Goal: Task Accomplishment & Management: Use online tool/utility

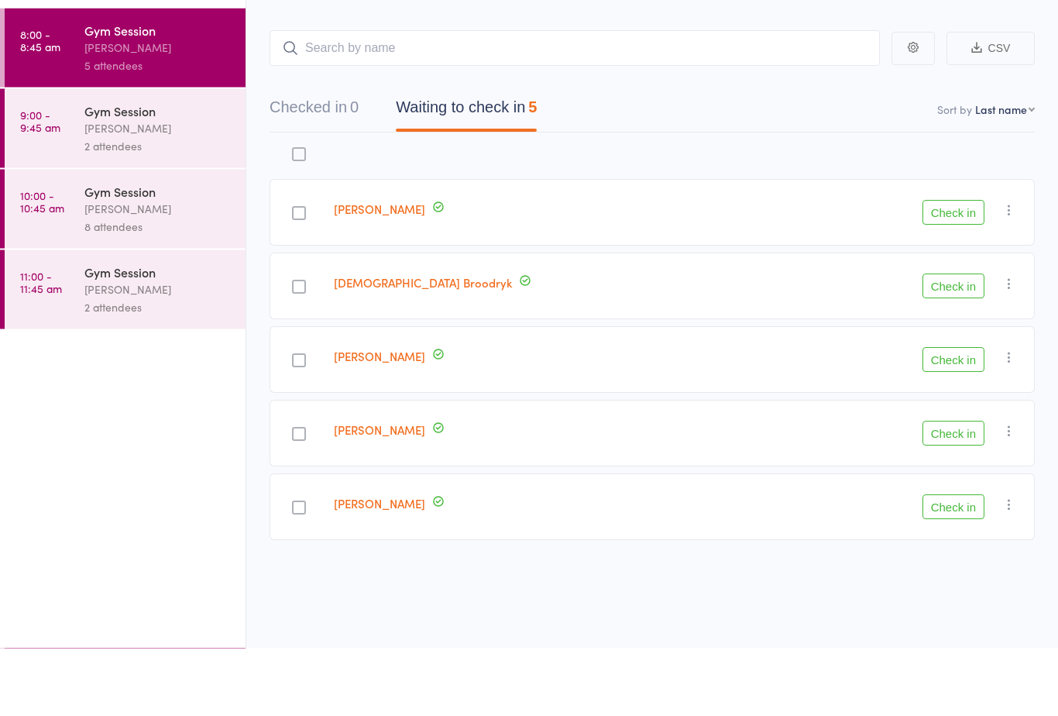
click at [325, 159] on button "Checked in 0" at bounding box center [314, 179] width 89 height 41
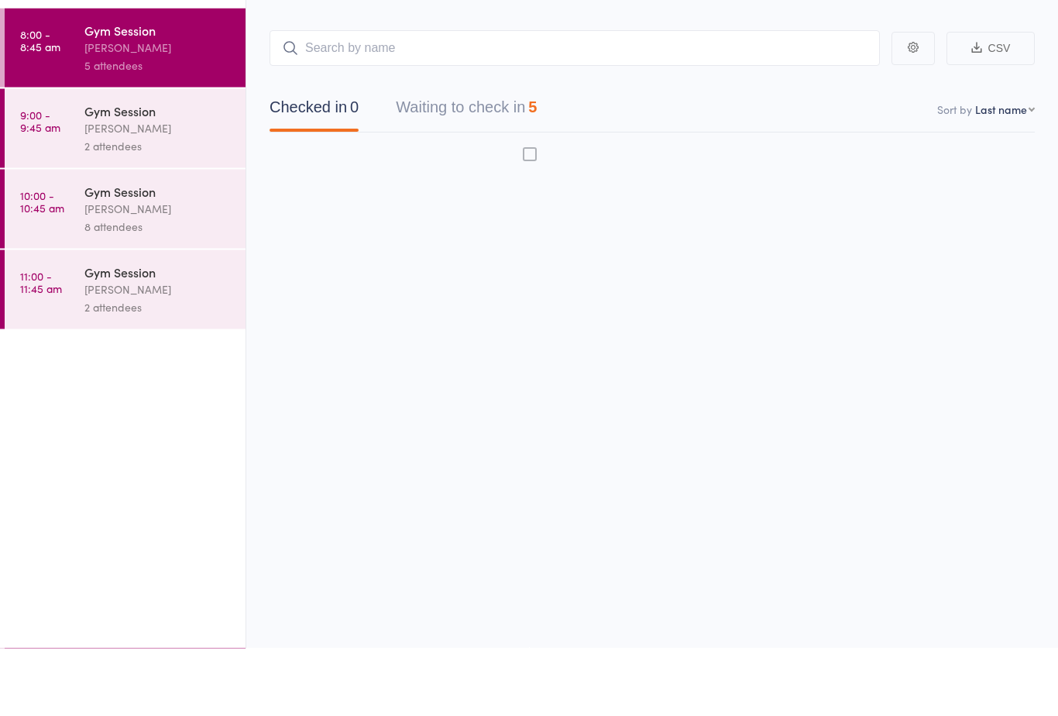
click at [470, 159] on button "Waiting to check in 5" at bounding box center [466, 179] width 141 height 41
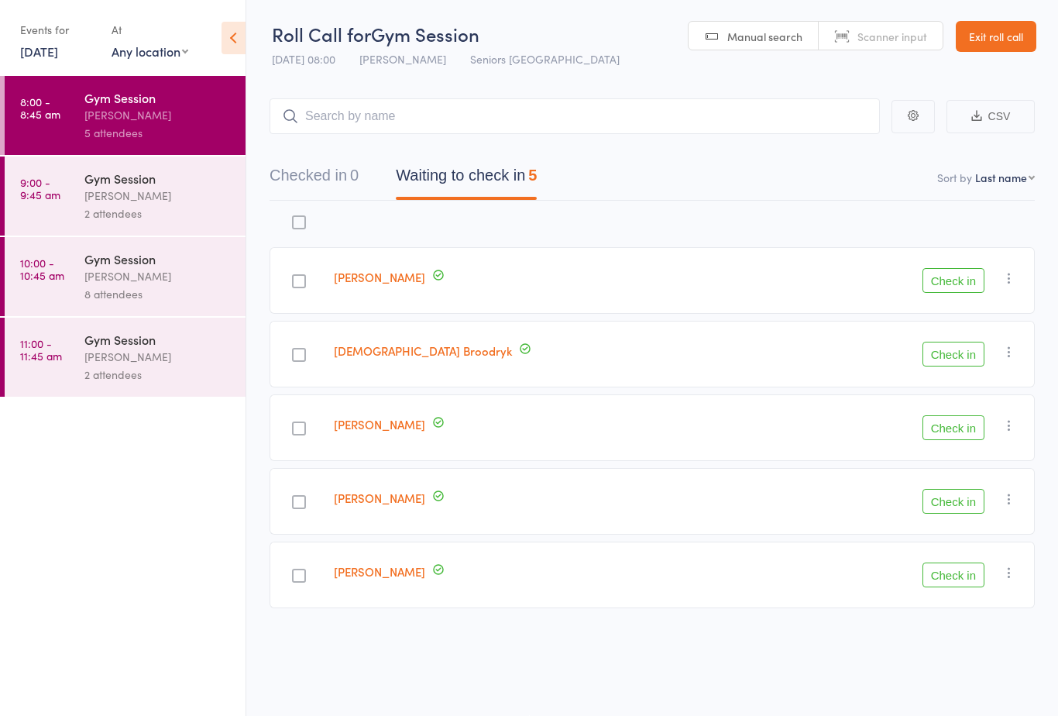
click at [661, 170] on nav "Checked in 0 Waiting to check in 5" at bounding box center [652, 179] width 802 height 41
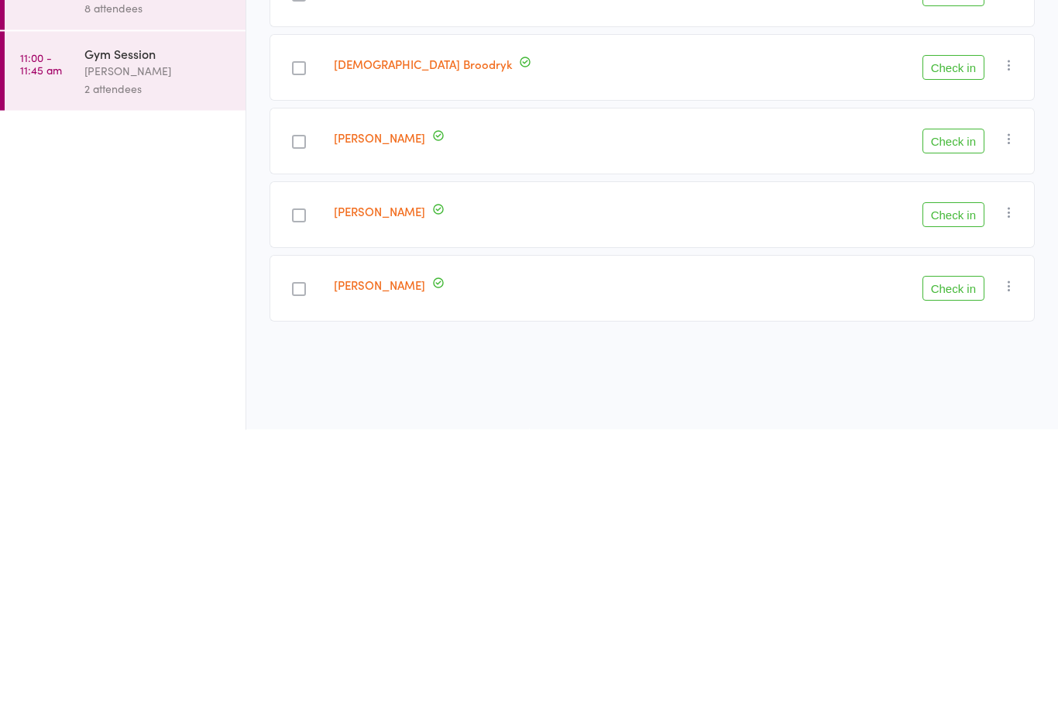
scroll to position [11, 0]
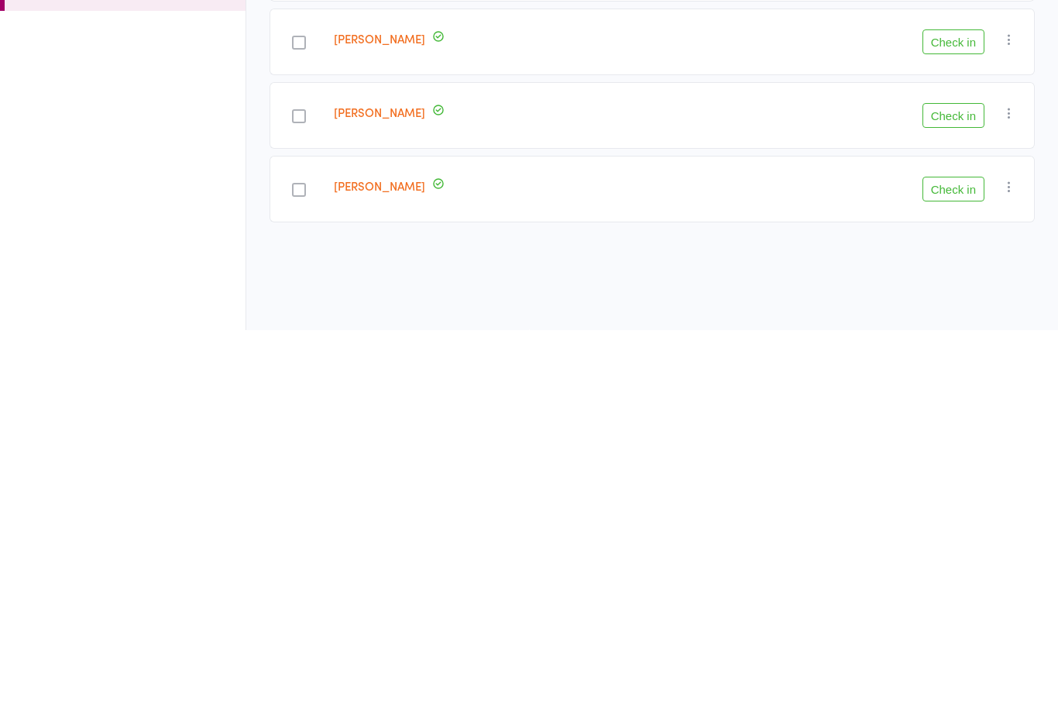
click at [427, 285] on div "Roll Call for Gym Session [DATE] 08:00 [PERSON_NAME] Seniors Gym Westmead Manua…" at bounding box center [529, 357] width 1058 height 716
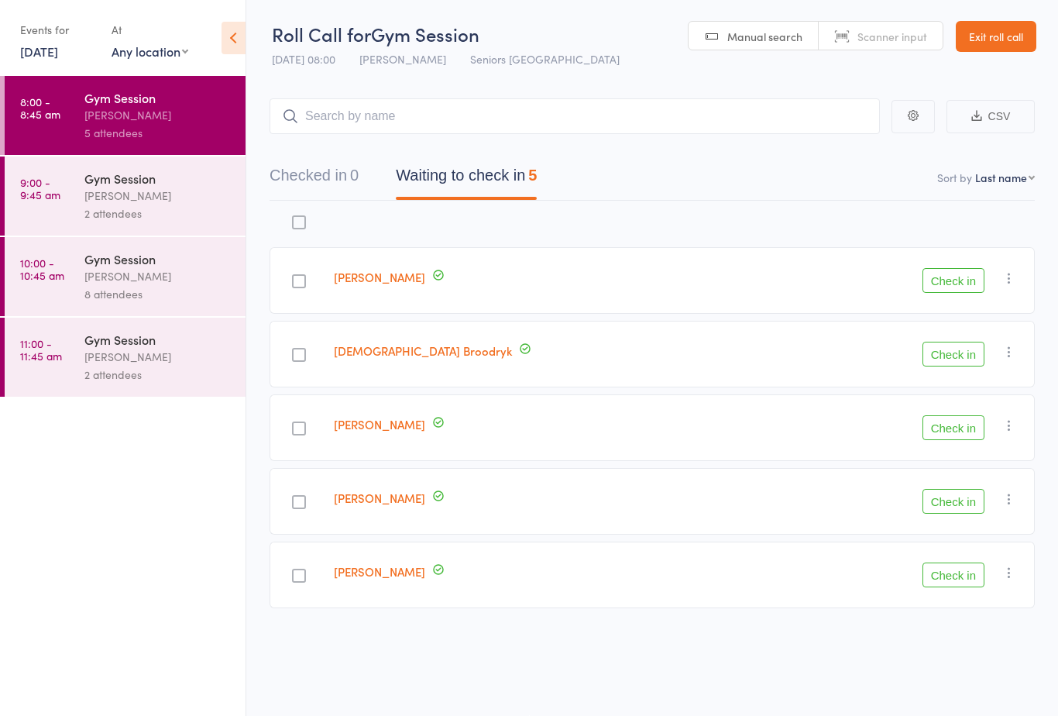
click at [431, 288] on div "[PERSON_NAME]" at bounding box center [554, 280] width 452 height 67
click at [149, 190] on div "[PERSON_NAME]" at bounding box center [158, 196] width 148 height 18
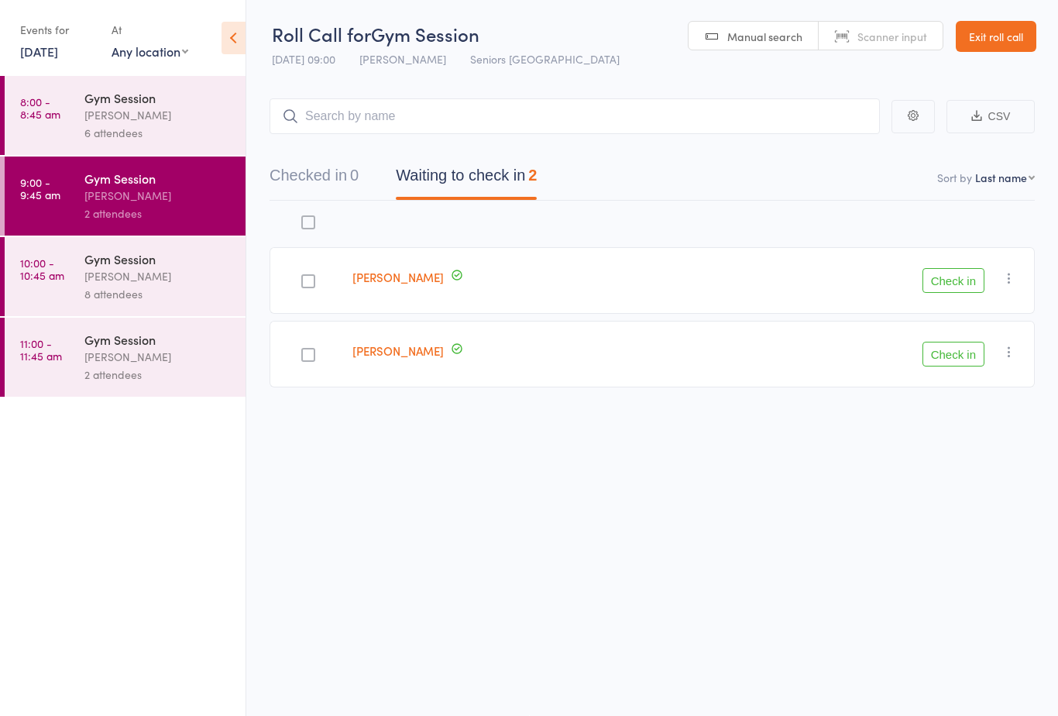
click at [148, 301] on div "8 attendees" at bounding box center [158, 294] width 148 height 18
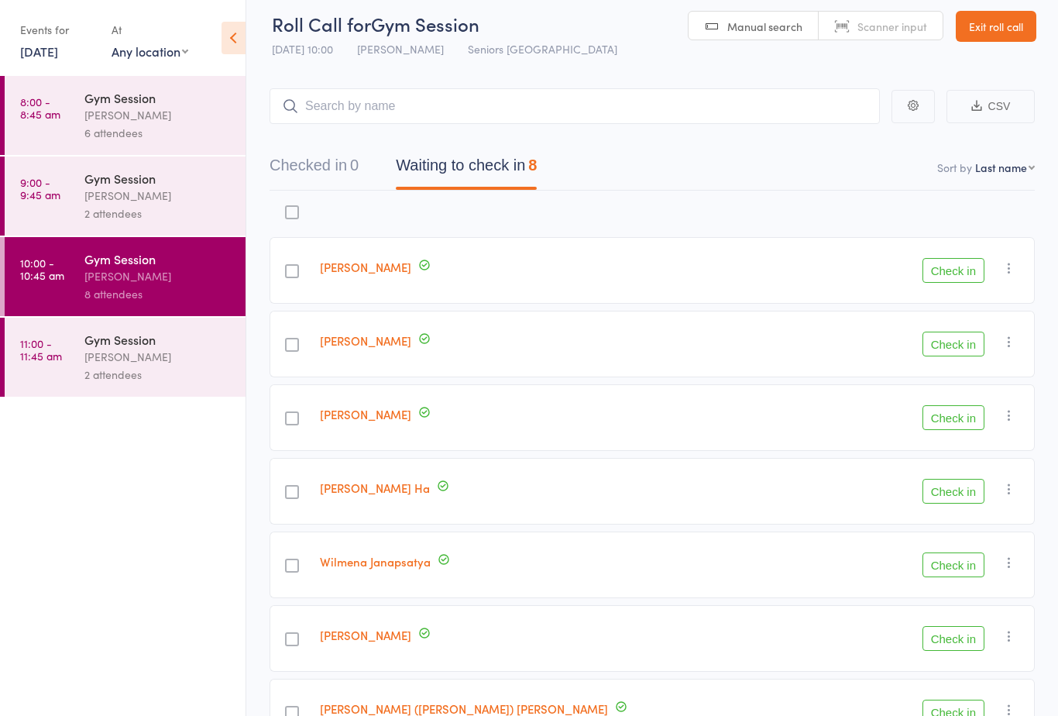
click at [142, 383] on div "2 attendees" at bounding box center [158, 375] width 148 height 18
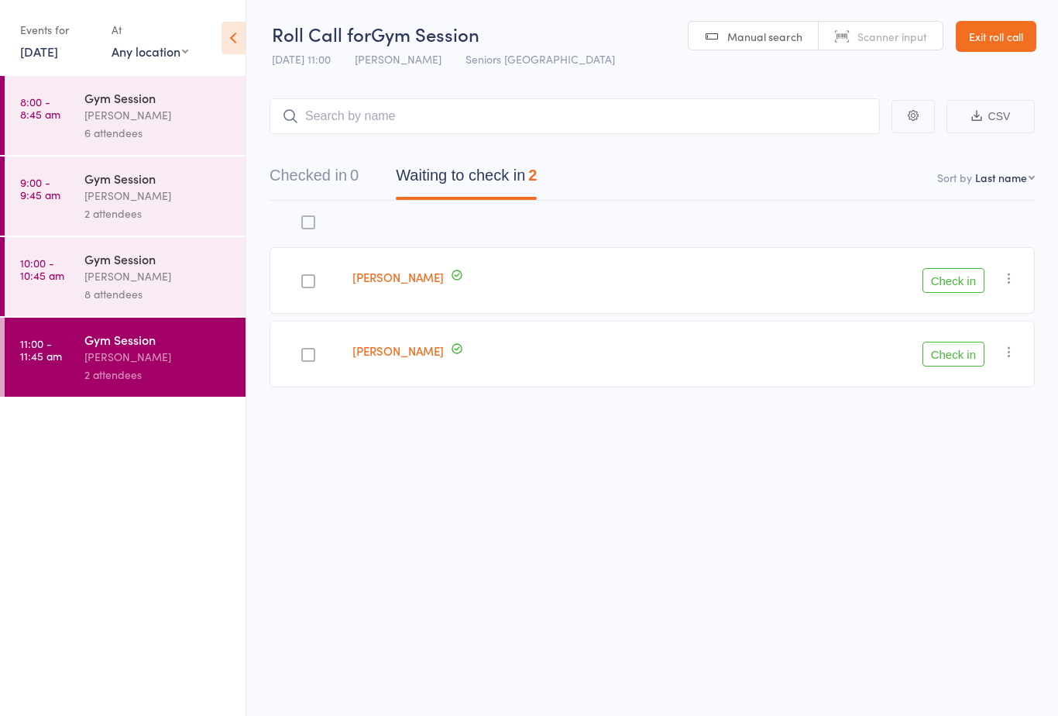
click at [156, 121] on div "[PERSON_NAME]" at bounding box center [158, 115] width 148 height 18
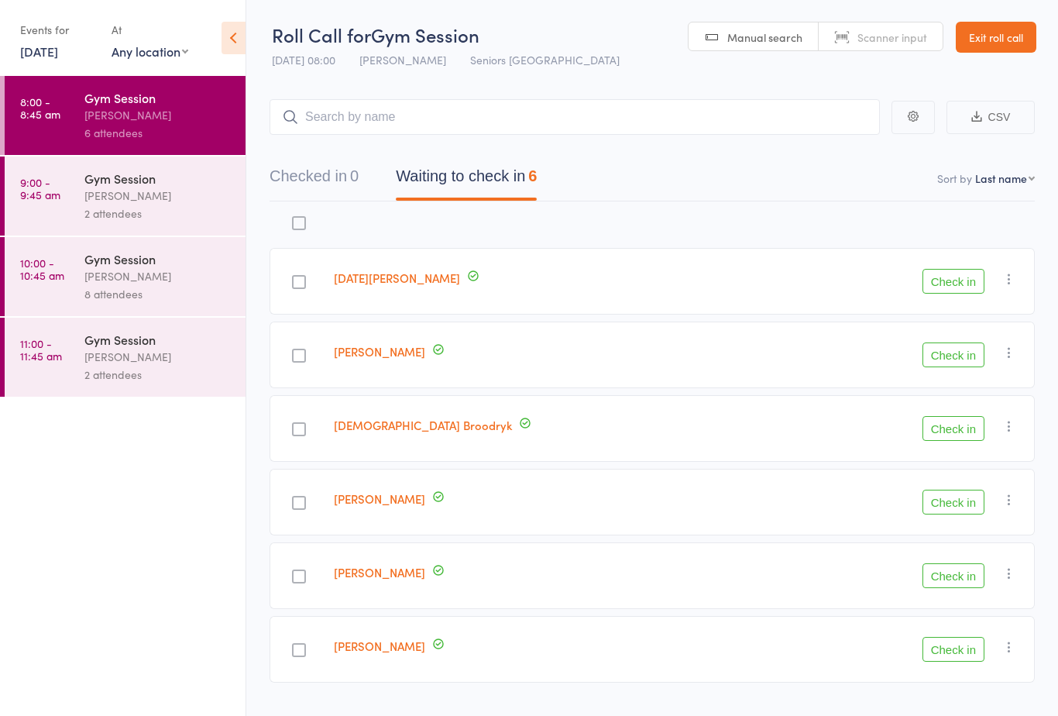
click at [957, 503] on button "Check in" at bounding box center [954, 502] width 62 height 25
click at [949, 507] on button "Check in" at bounding box center [954, 502] width 62 height 25
click at [942, 359] on button "Check in" at bounding box center [954, 354] width 62 height 25
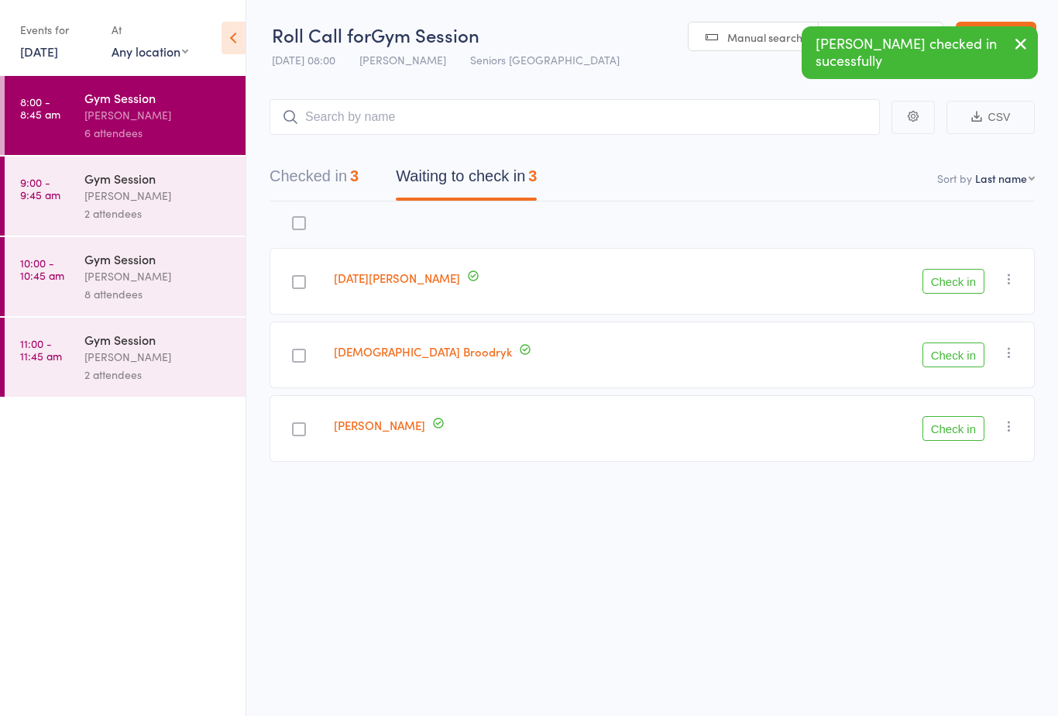
click at [962, 362] on button "Check in" at bounding box center [954, 354] width 62 height 25
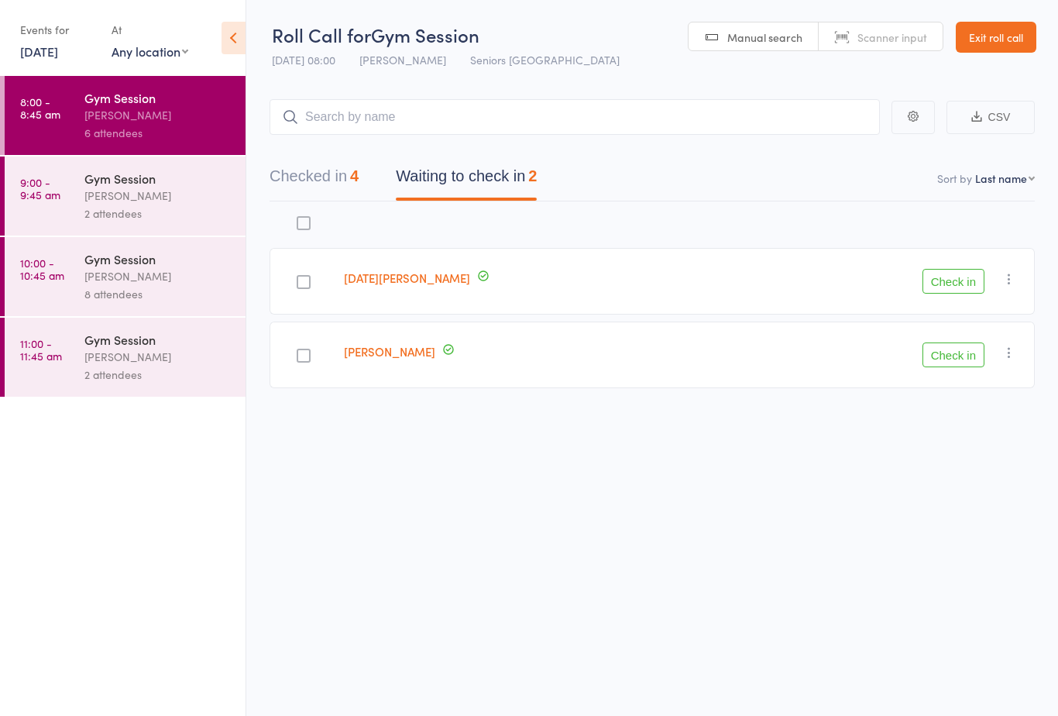
click at [964, 364] on button "Check in" at bounding box center [954, 354] width 62 height 25
click at [954, 282] on button "Check in" at bounding box center [954, 281] width 62 height 25
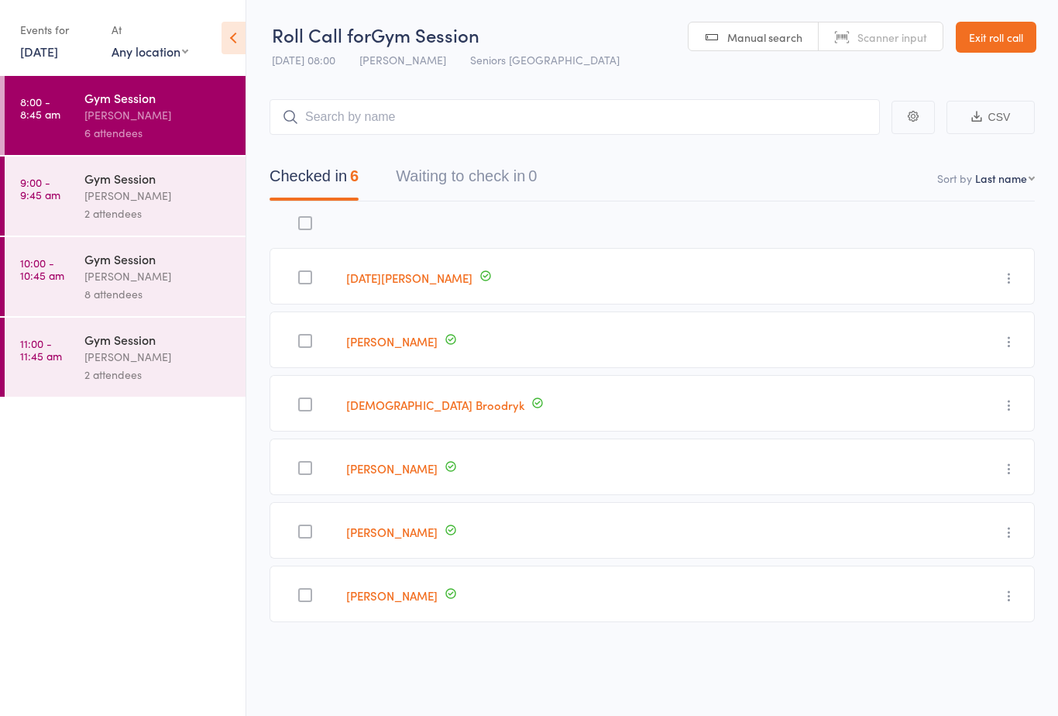
click at [136, 187] on div "Gym Session" at bounding box center [158, 178] width 148 height 17
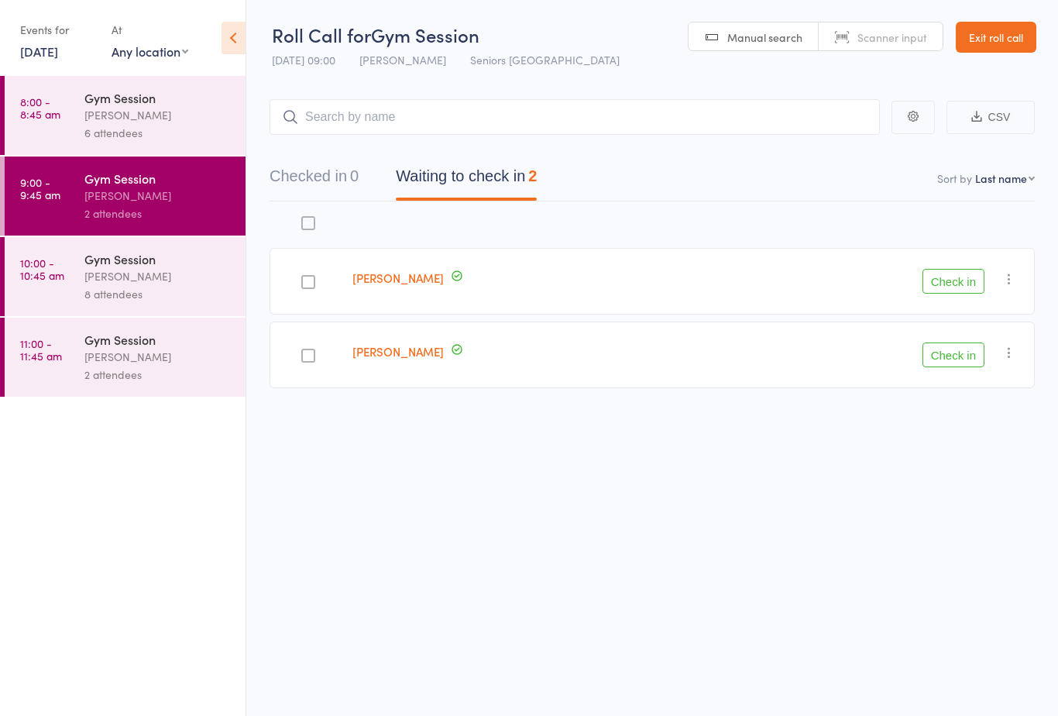
click at [953, 354] on button "Check in" at bounding box center [954, 354] width 62 height 25
click at [103, 102] on div "Gym Session" at bounding box center [158, 97] width 148 height 17
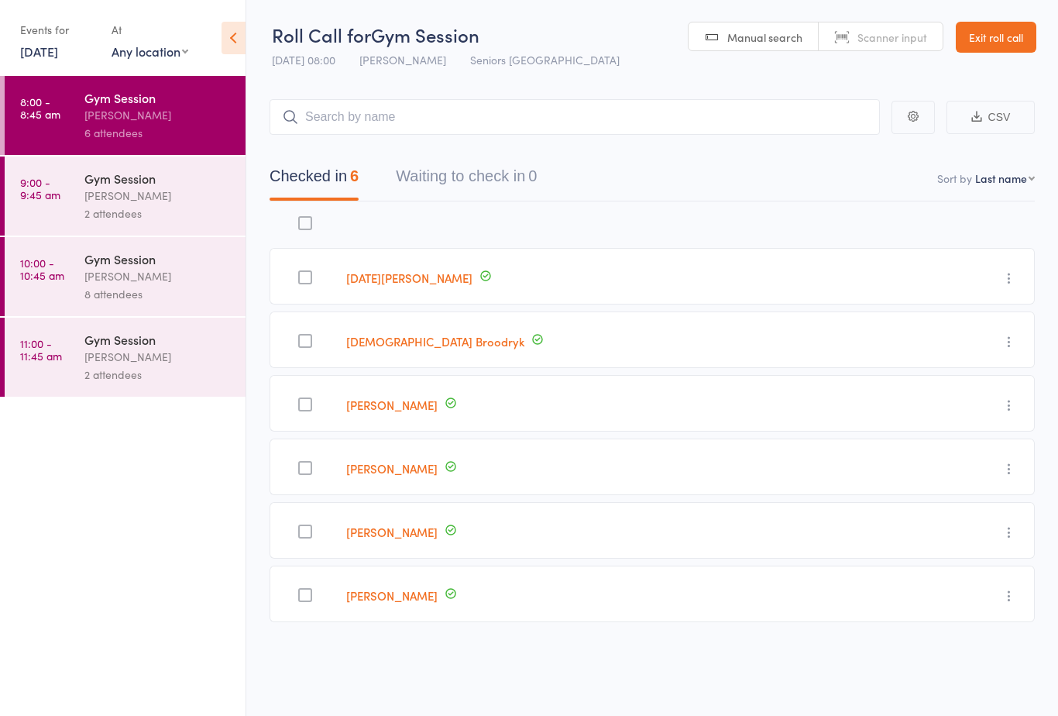
click at [328, 276] on div at bounding box center [305, 276] width 70 height 57
click at [307, 277] on div at bounding box center [305, 276] width 70 height 57
click at [312, 280] on div at bounding box center [305, 277] width 14 height 14
click at [301, 273] on input "checkbox" at bounding box center [301, 273] width 0 height 0
click at [106, 198] on div "[PERSON_NAME]" at bounding box center [158, 196] width 148 height 18
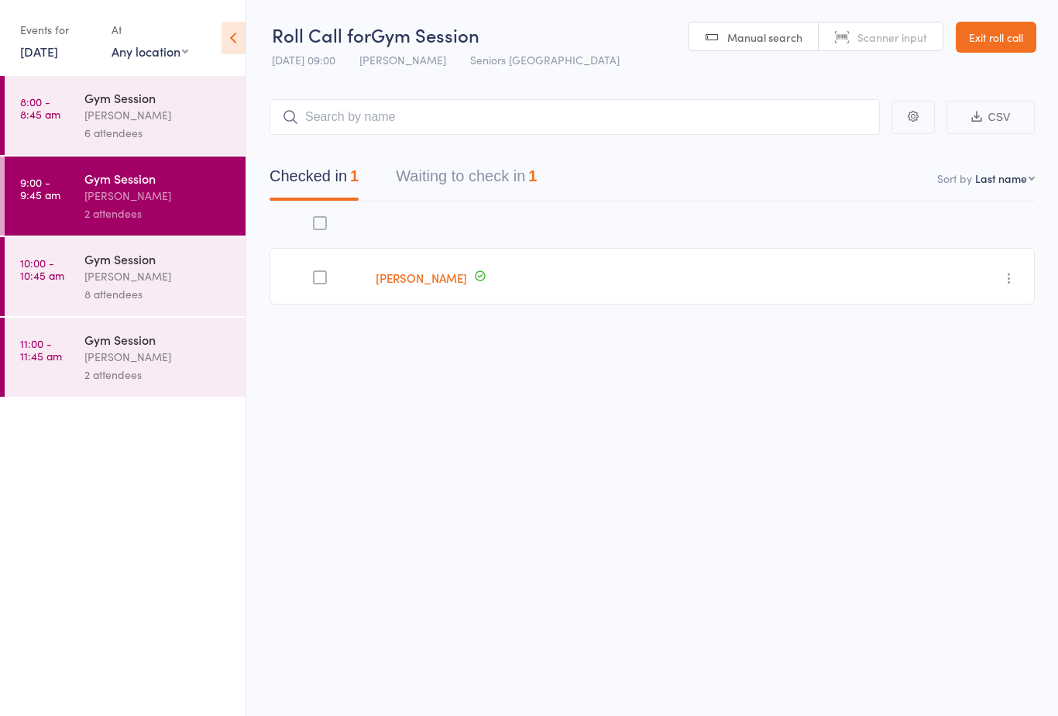
click at [119, 181] on div "Gym Session" at bounding box center [158, 178] width 148 height 17
click at [123, 281] on div "[PERSON_NAME]" at bounding box center [158, 276] width 148 height 18
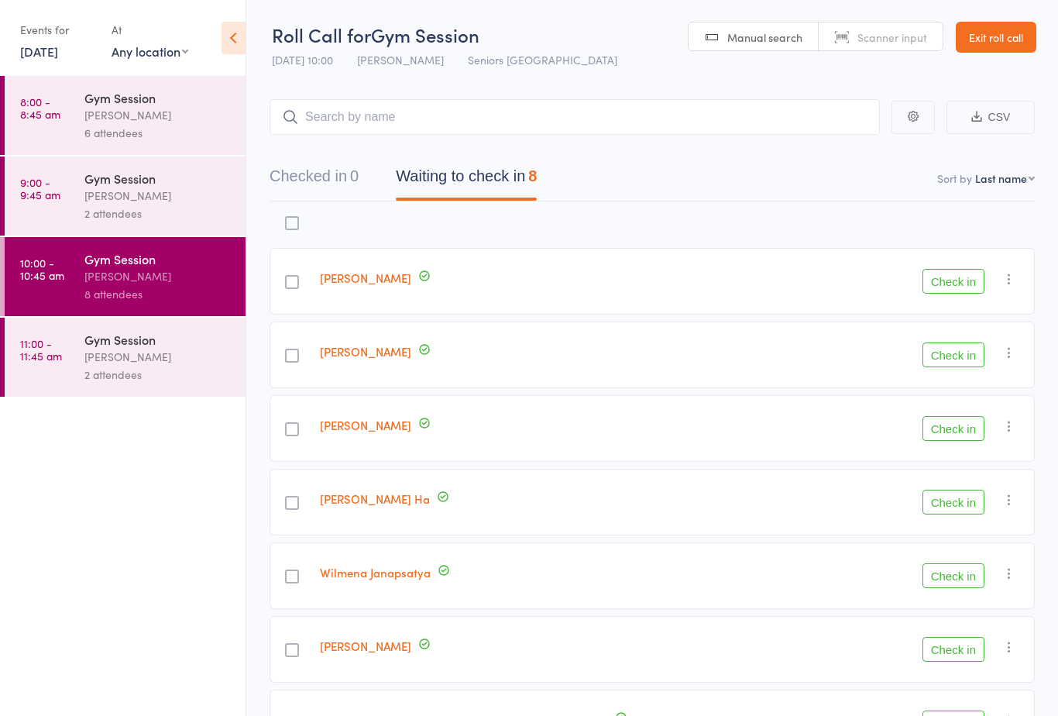
click at [114, 185] on div "Gym Session" at bounding box center [158, 178] width 148 height 17
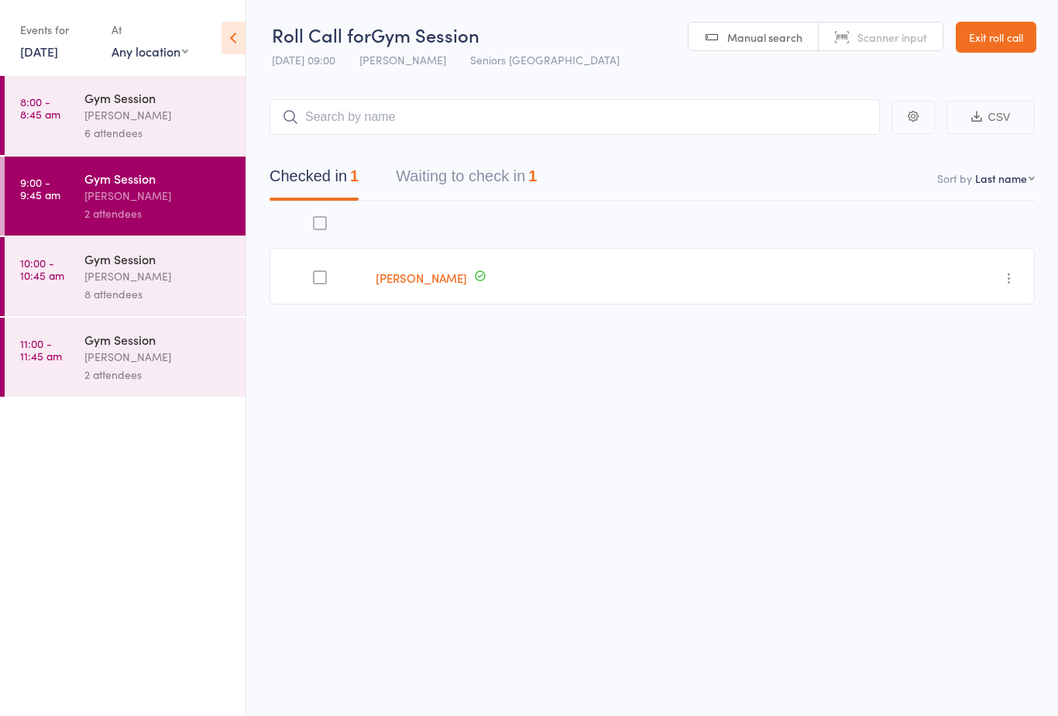
click at [466, 170] on button "Waiting to check in 1" at bounding box center [466, 180] width 141 height 41
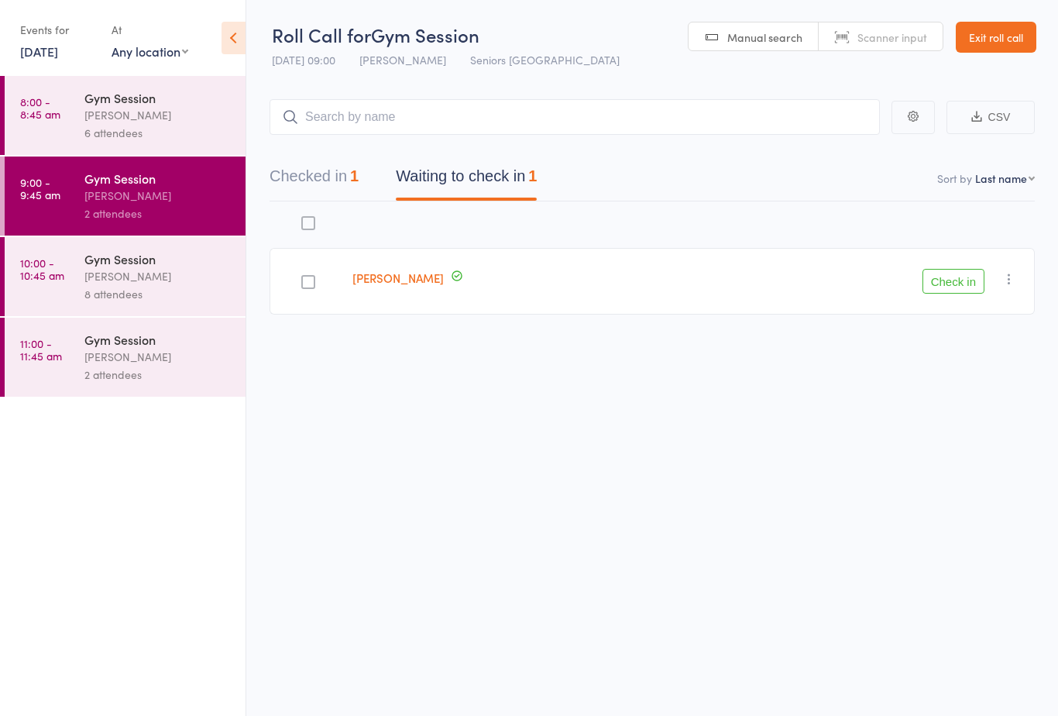
click at [953, 286] on button "Check in" at bounding box center [954, 281] width 62 height 25
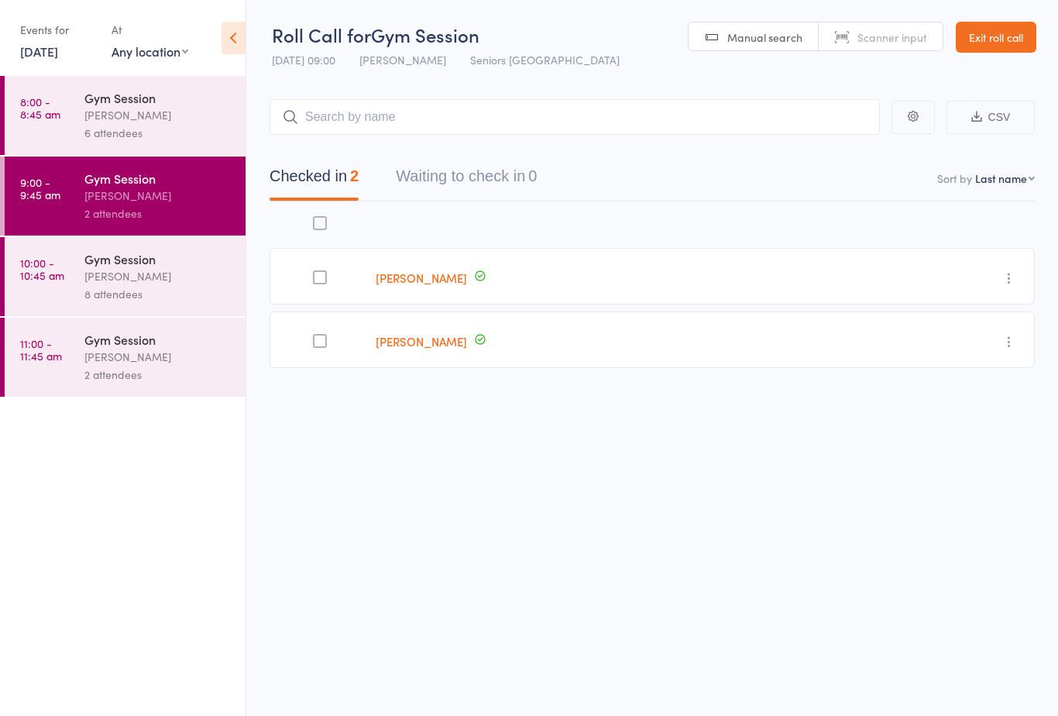
click at [133, 292] on div "8 attendees" at bounding box center [158, 294] width 148 height 18
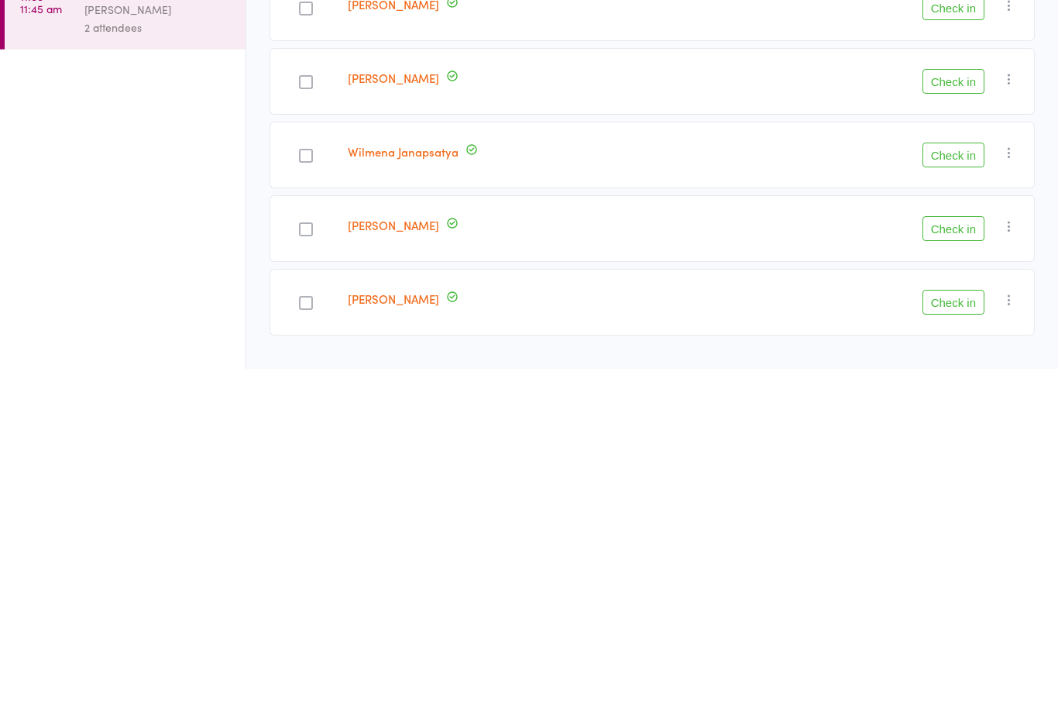
scroll to position [38, 0]
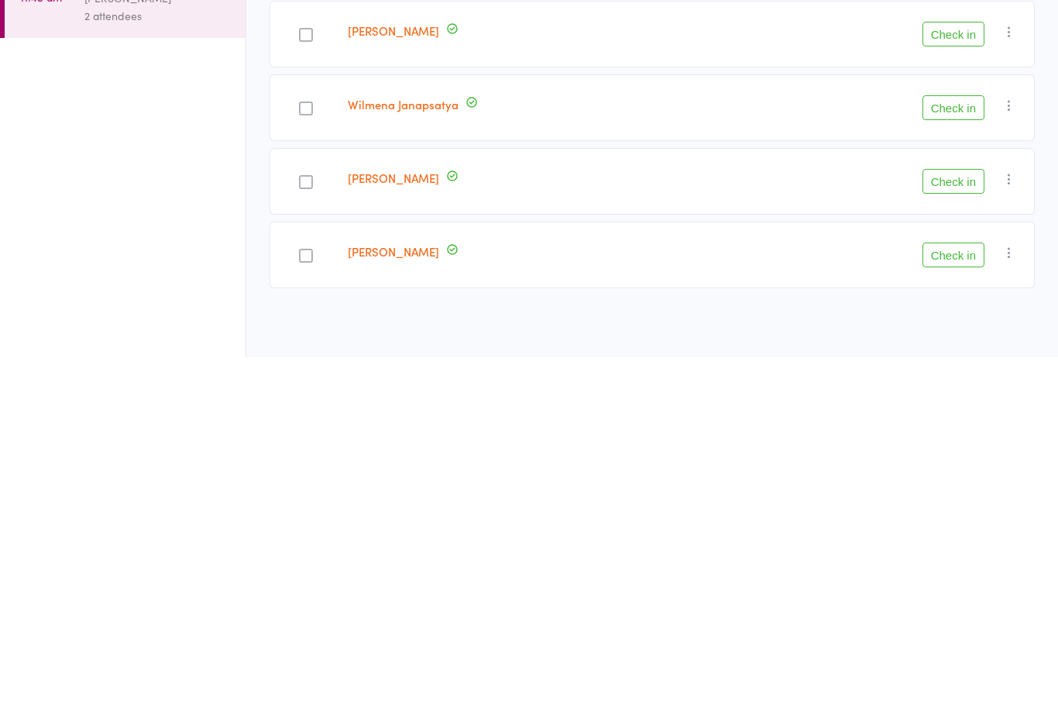
click at [183, 254] on ul "8:00 - 8:45 am Gym Session [PERSON_NAME] 6 attendees 9:00 - 9:45 am Gym Session…" at bounding box center [123, 396] width 246 height 640
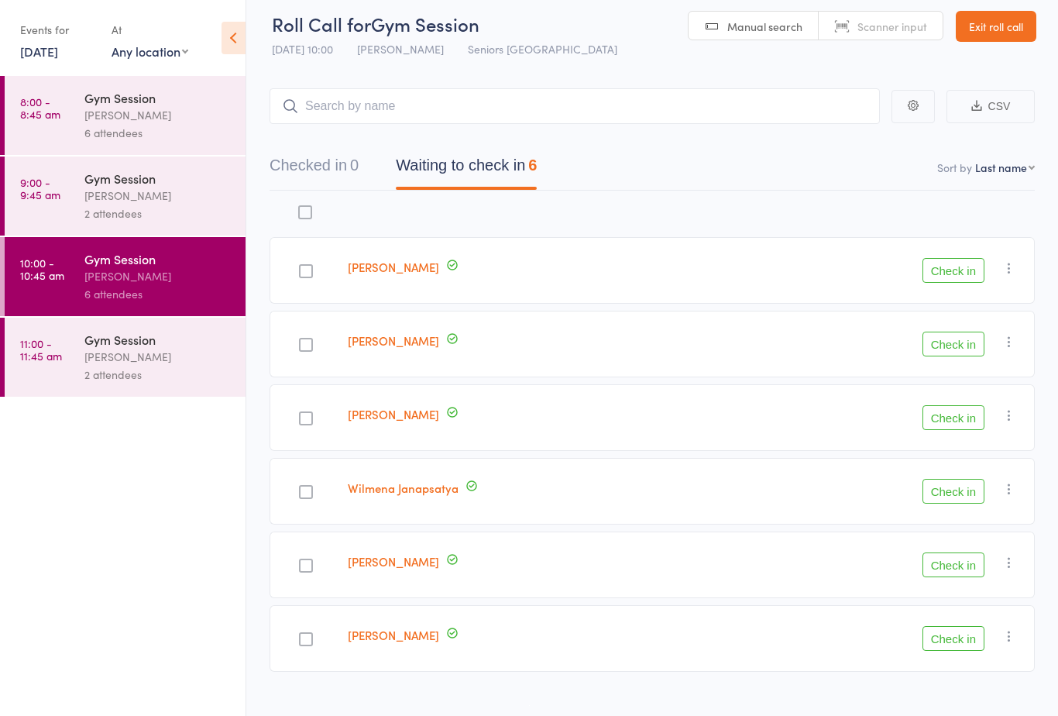
click at [325, 167] on button "Checked in 0" at bounding box center [314, 169] width 89 height 41
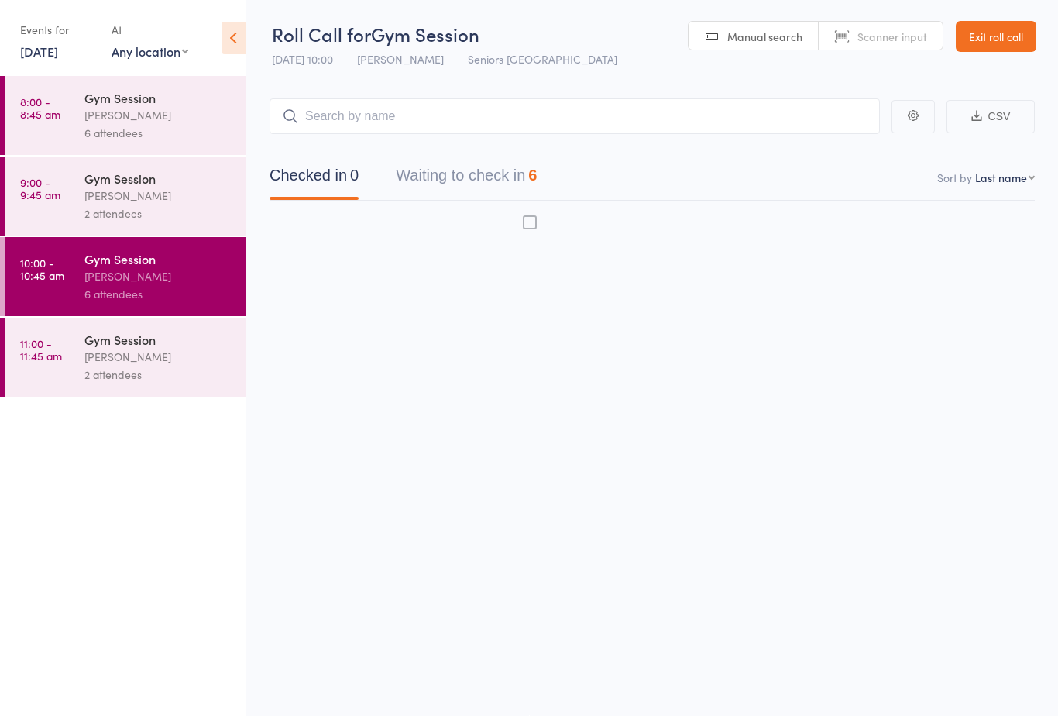
click at [478, 168] on button "Waiting to check in 6" at bounding box center [466, 179] width 141 height 41
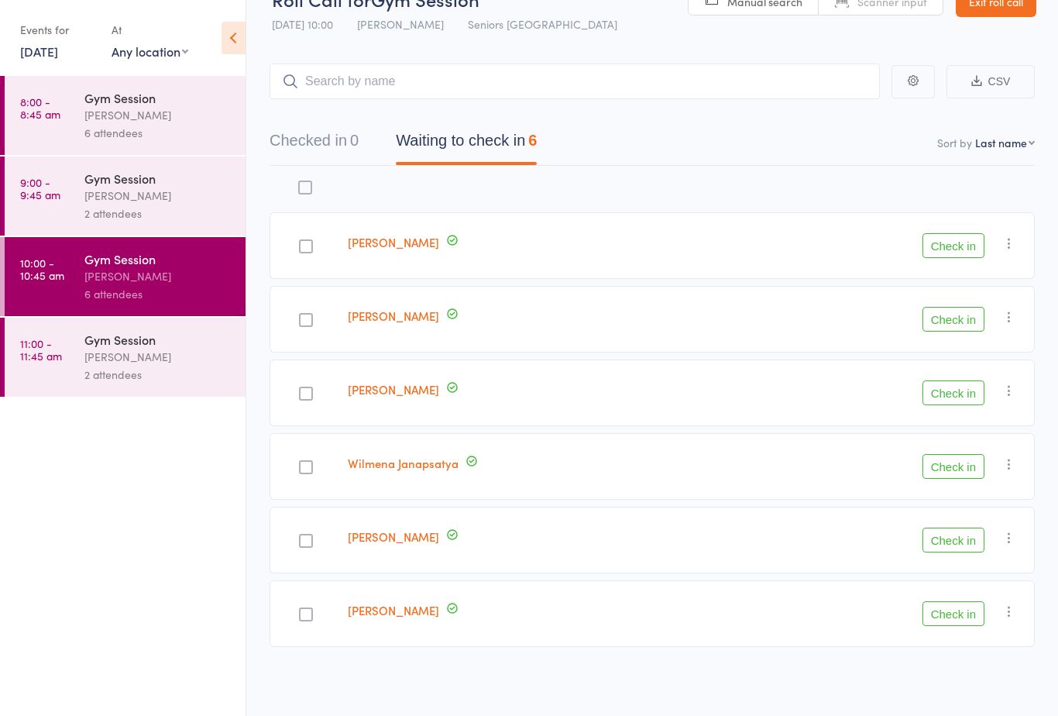
scroll to position [38, 0]
click at [960, 317] on button "Check in" at bounding box center [954, 319] width 62 height 25
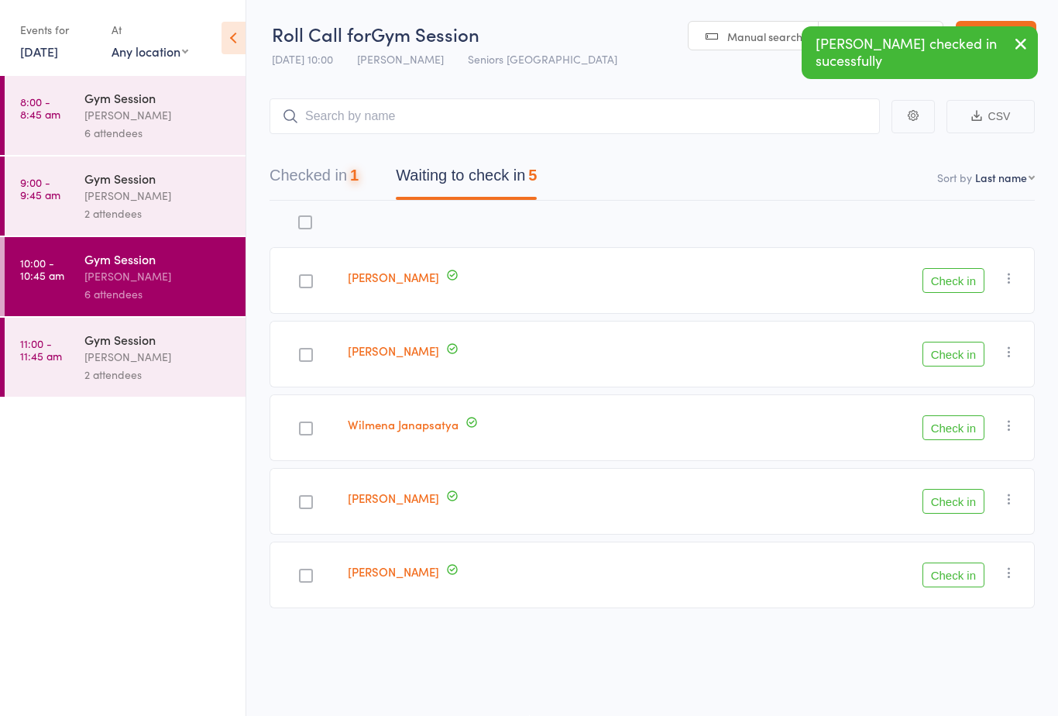
scroll to position [11, 0]
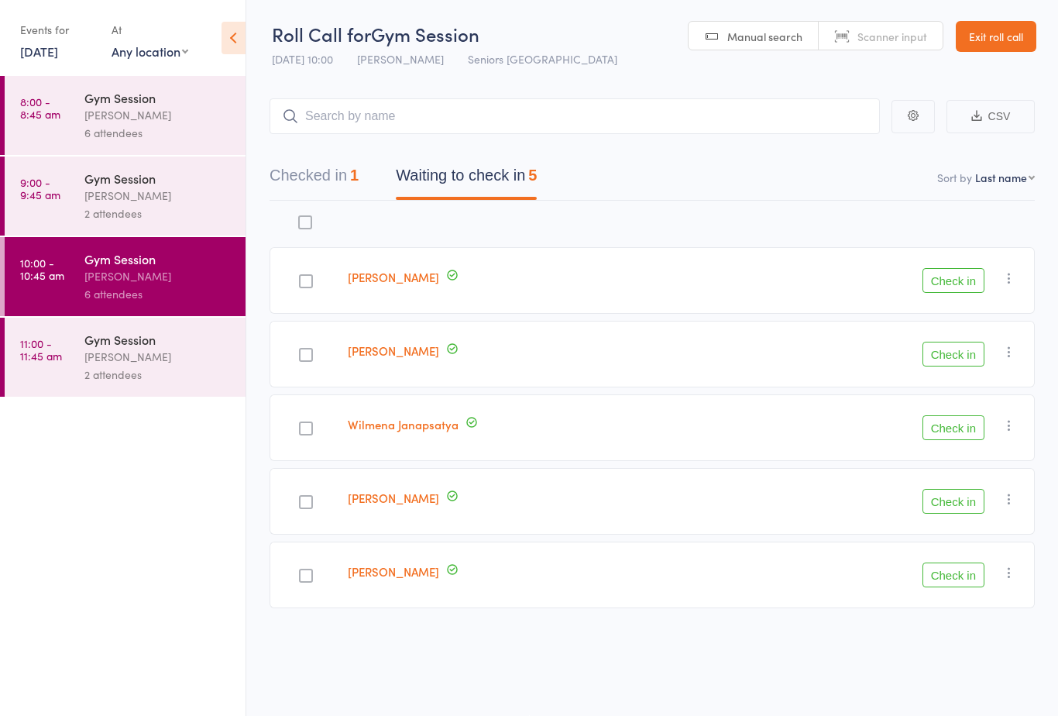
click at [957, 563] on button "Check in" at bounding box center [954, 574] width 62 height 25
click at [970, 428] on button "Check in" at bounding box center [954, 427] width 62 height 25
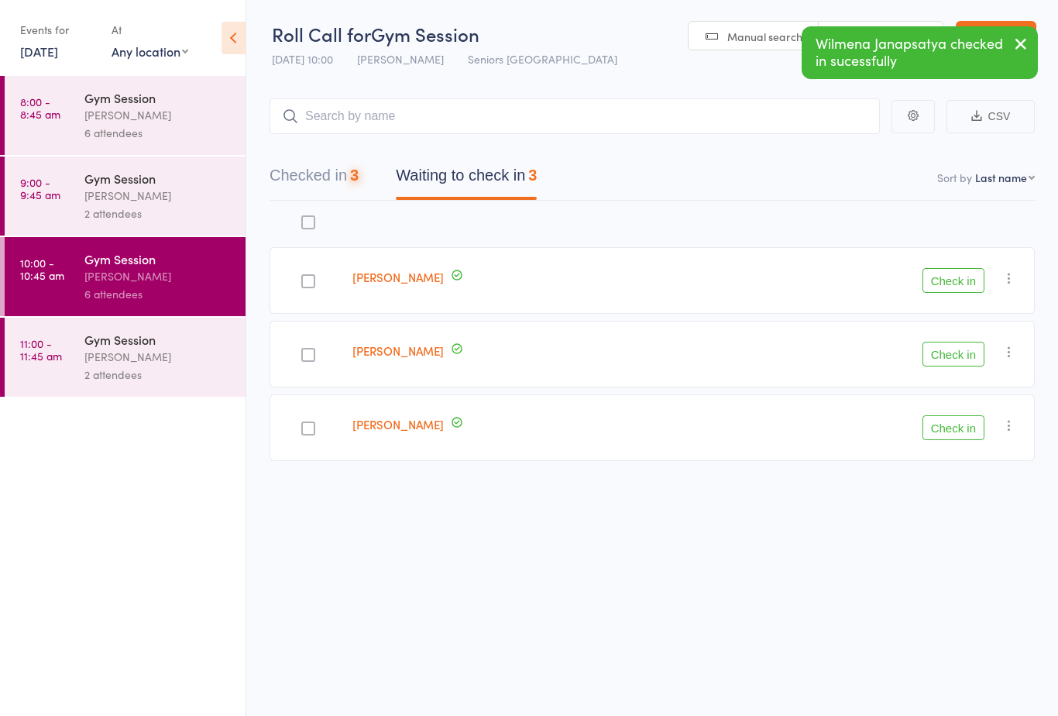
click at [968, 415] on button "Check in" at bounding box center [954, 427] width 62 height 25
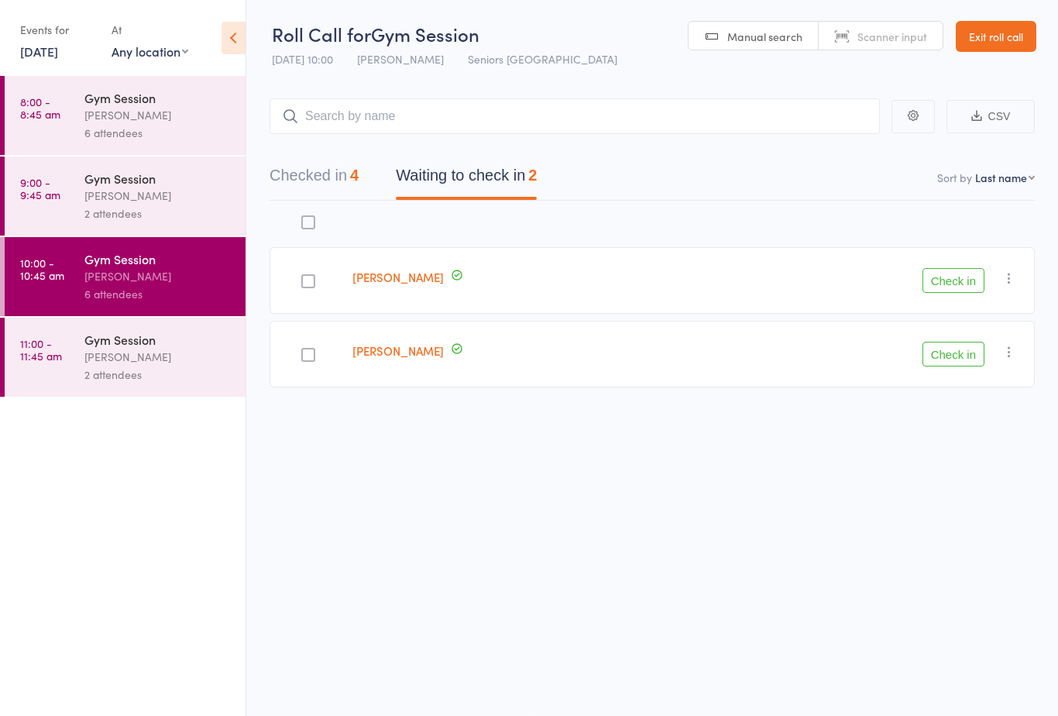
click at [947, 268] on button "Check in" at bounding box center [954, 280] width 62 height 25
click at [945, 273] on button "Check in" at bounding box center [954, 280] width 62 height 25
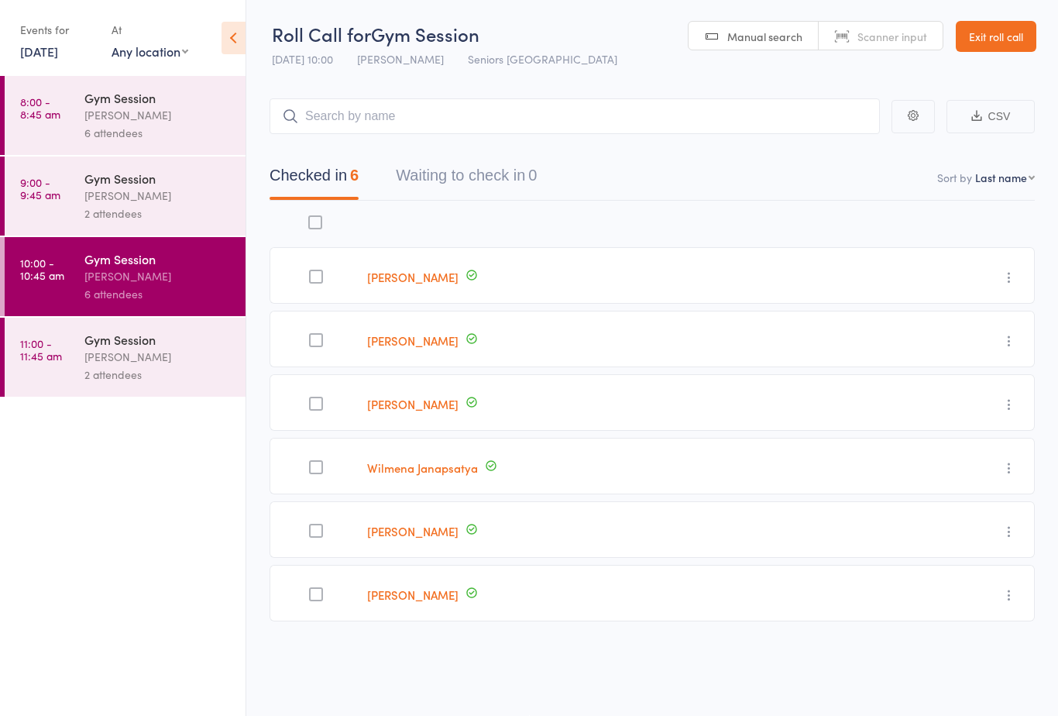
click at [160, 377] on div "2 attendees" at bounding box center [158, 375] width 148 height 18
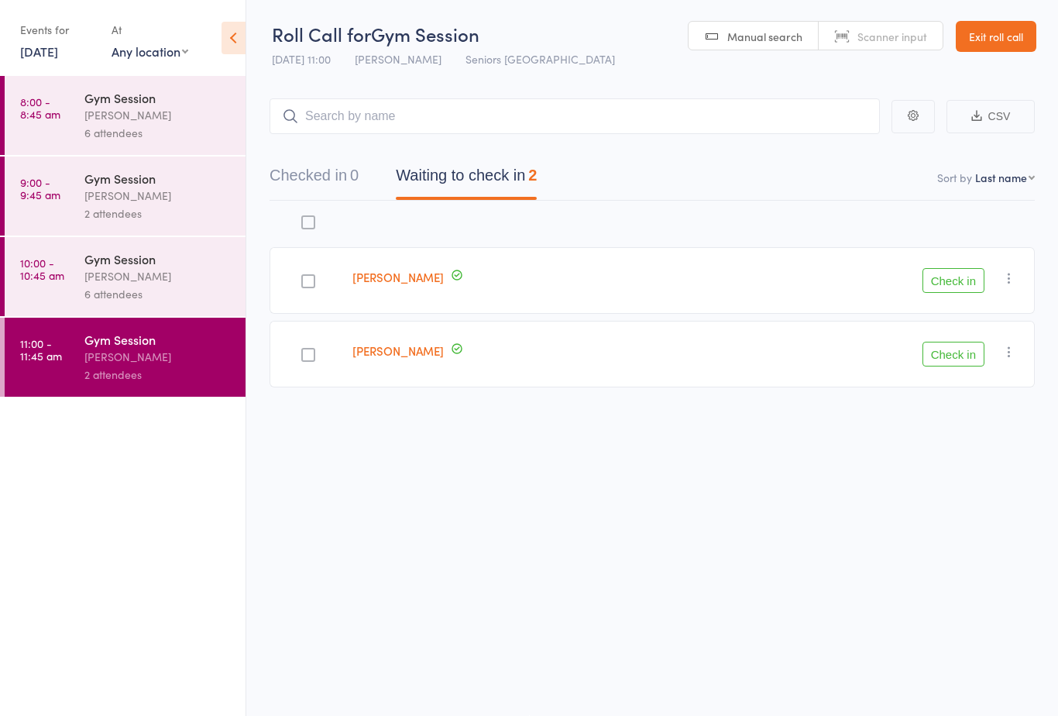
click at [960, 343] on button "Check in" at bounding box center [954, 354] width 62 height 25
click at [971, 268] on button "Check in" at bounding box center [954, 280] width 62 height 25
